Goal: Task Accomplishment & Management: Understand process/instructions

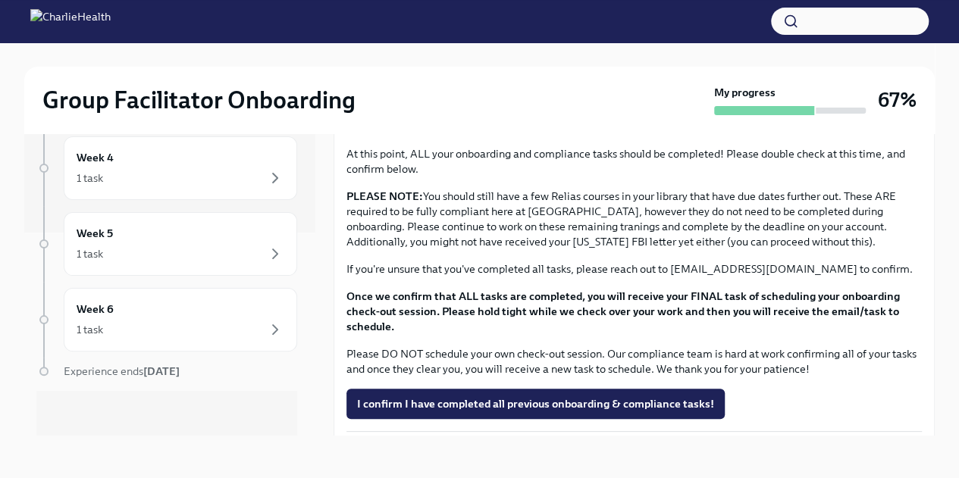
scroll to position [182, 0]
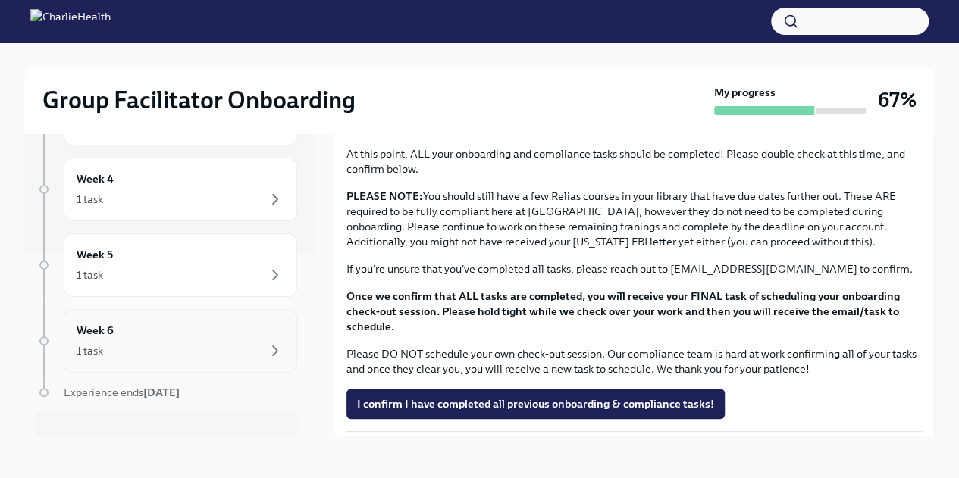
click at [252, 347] on div "1 task" at bounding box center [181, 351] width 208 height 18
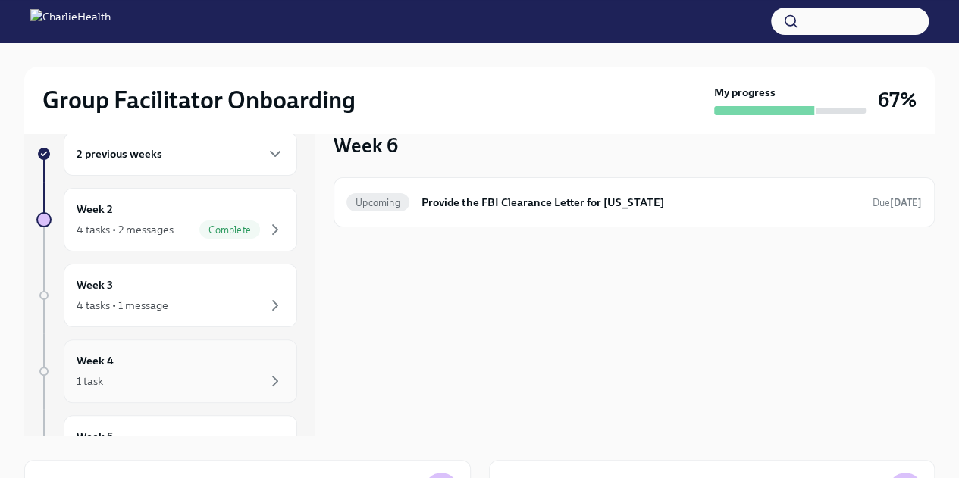
click at [232, 360] on div "Week 4 1 task" at bounding box center [181, 371] width 208 height 38
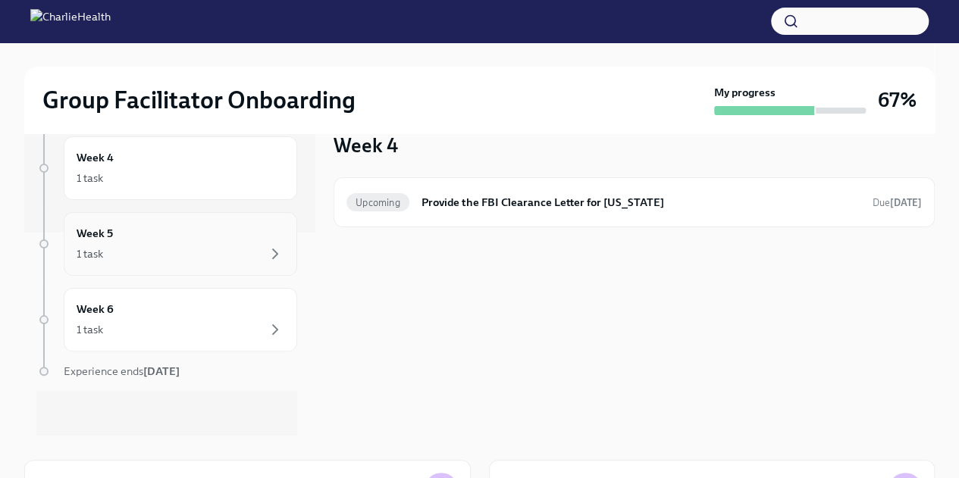
click at [196, 219] on div "Week 5 1 task" at bounding box center [180, 244] width 233 height 64
click at [192, 163] on div "Week 4 1 task" at bounding box center [181, 168] width 208 height 38
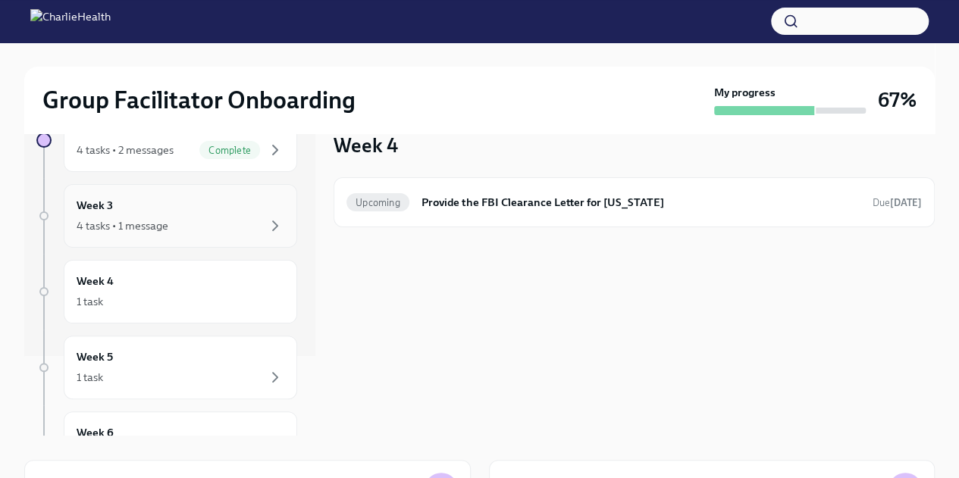
scroll to position [74, 0]
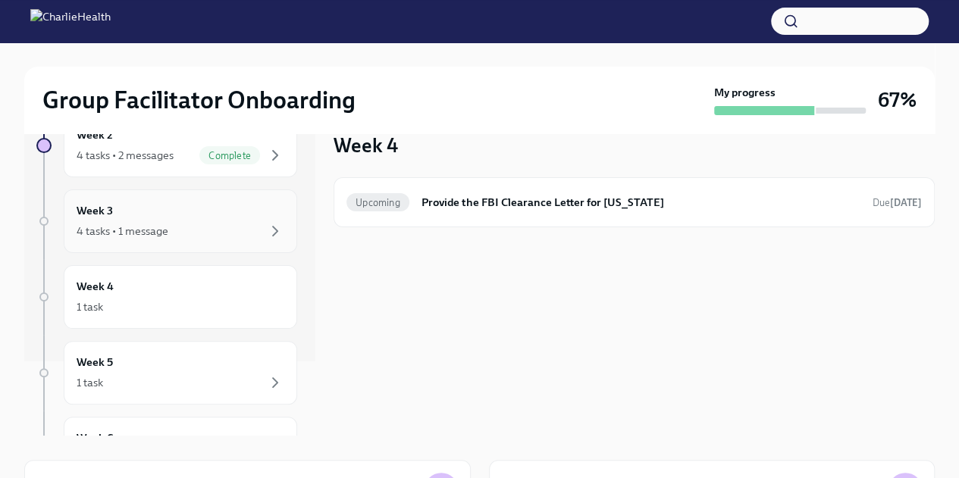
click at [148, 232] on div "4 tasks • 1 message" at bounding box center [123, 231] width 92 height 15
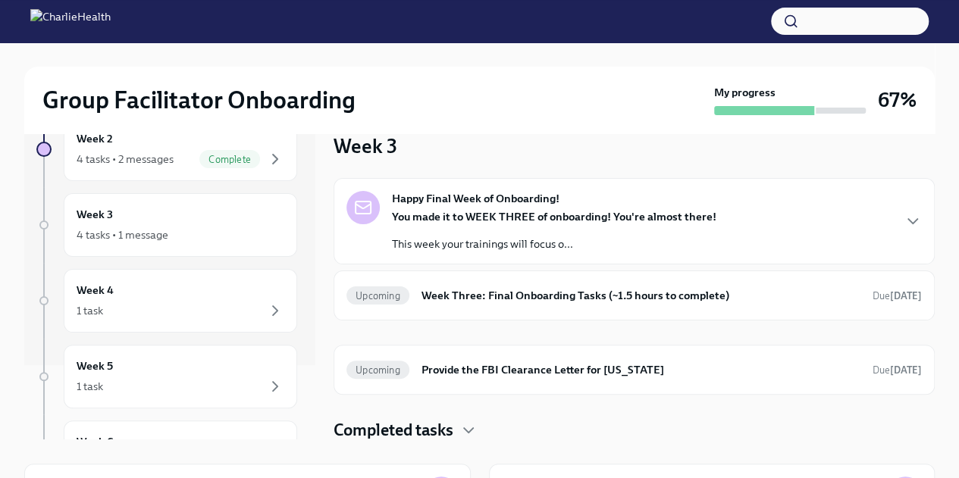
scroll to position [16, 0]
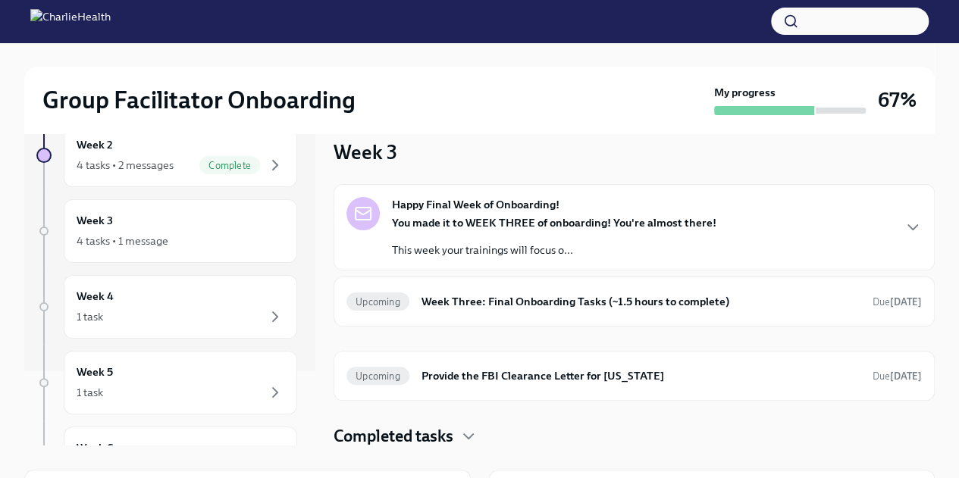
click at [906, 242] on div "Happy Final Week of Onboarding! You made it to WEEK THREE of onboarding! You're…" at bounding box center [633, 227] width 575 height 61
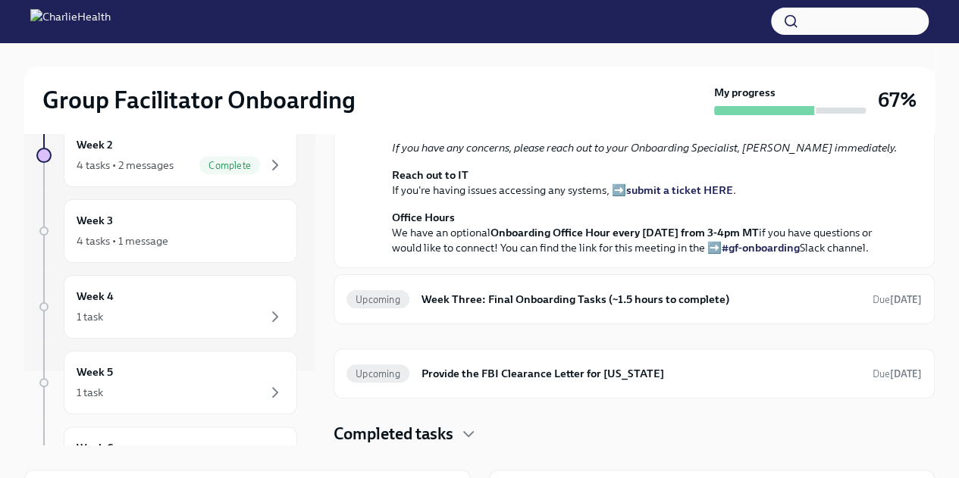
scroll to position [532, 0]
click at [890, 305] on strong "[DATE]" at bounding box center [906, 299] width 32 height 11
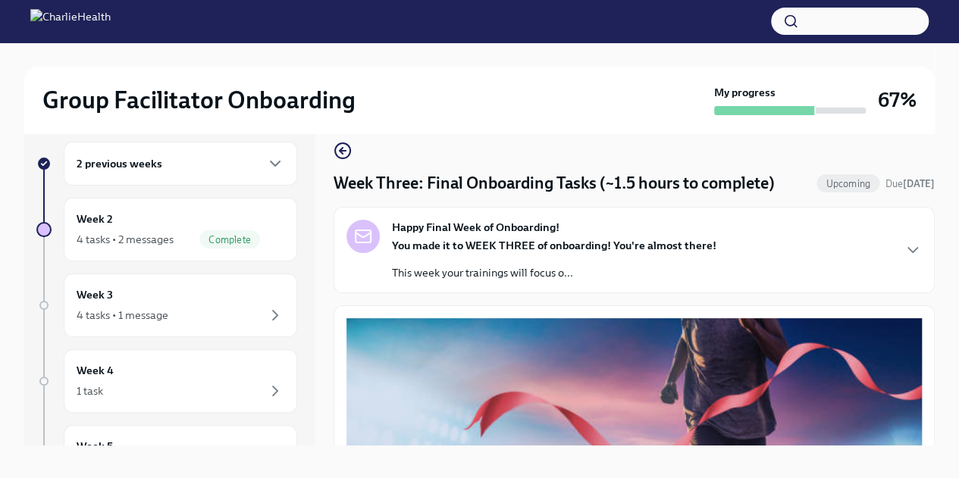
scroll to position [1197, 0]
